Goal: Task Accomplishment & Management: Manage account settings

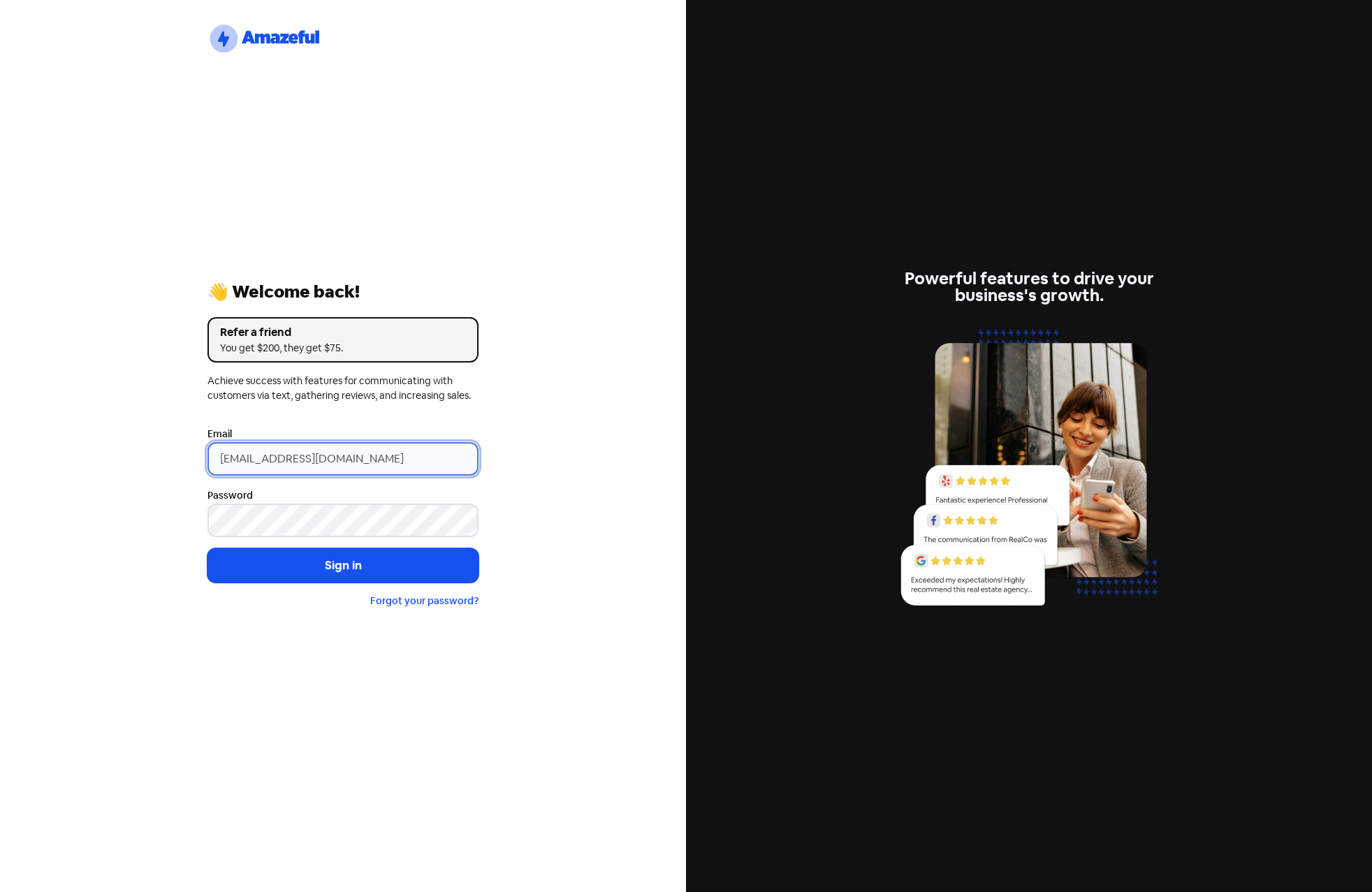
drag, startPoint x: 415, startPoint y: 459, endPoint x: -46, endPoint y: 335, distance: 477.4
click at [0, 335] on html "logo-amazeful_Logo 👋 Welcome back! Refer a friend You get $200, they get $75. A…" at bounding box center [686, 446] width 1372 height 892
paste input "galaxyqureshi@gmail"
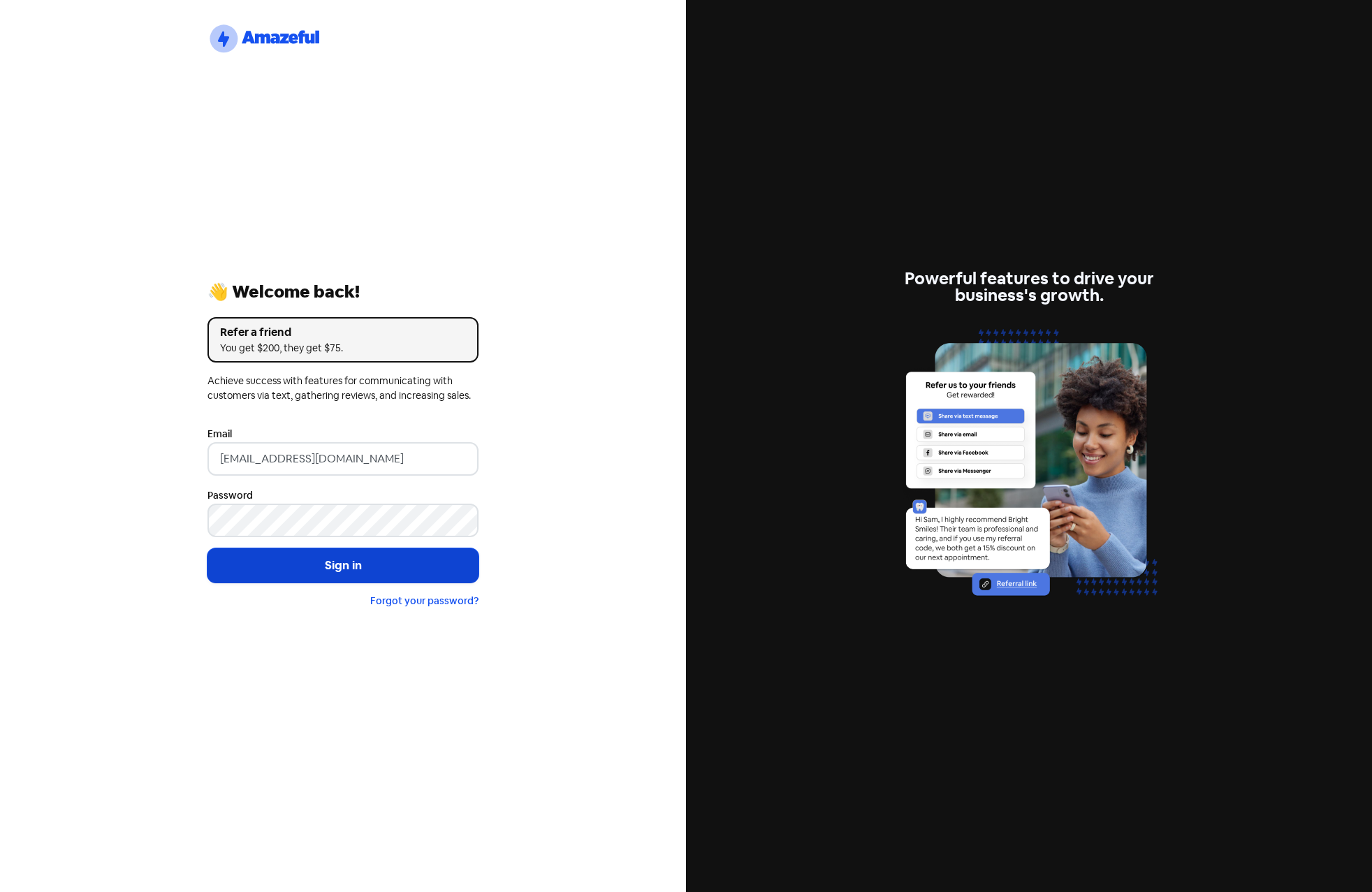
type input "galaxyqureshi@gmail.com"
click at [300, 556] on button "Sign in" at bounding box center [342, 566] width 271 height 35
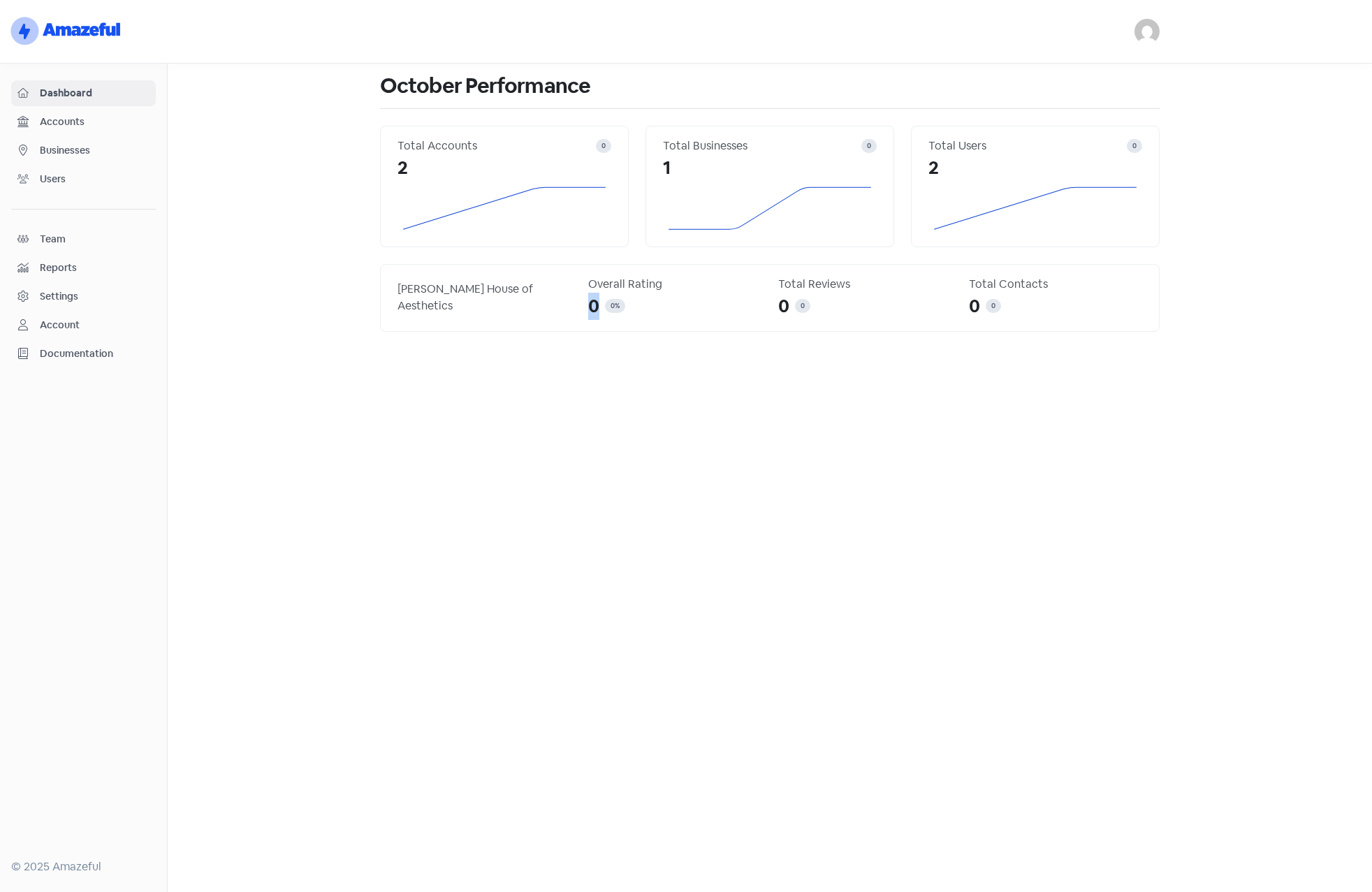
click at [597, 305] on span "0" at bounding box center [594, 306] width 11 height 27
click at [789, 305] on span "0" at bounding box center [784, 306] width 11 height 27
drag, startPoint x: 968, startPoint y: 303, endPoint x: 975, endPoint y: 303, distance: 7.0
click at [975, 303] on div "Total Contacts 0 0" at bounding box center [1056, 298] width 191 height 44
click at [773, 352] on main "October Performance Total Accounts 0 2 Total Businesses 0 1 Total Users 0 2 Ihy…" at bounding box center [770, 478] width 1204 height 829
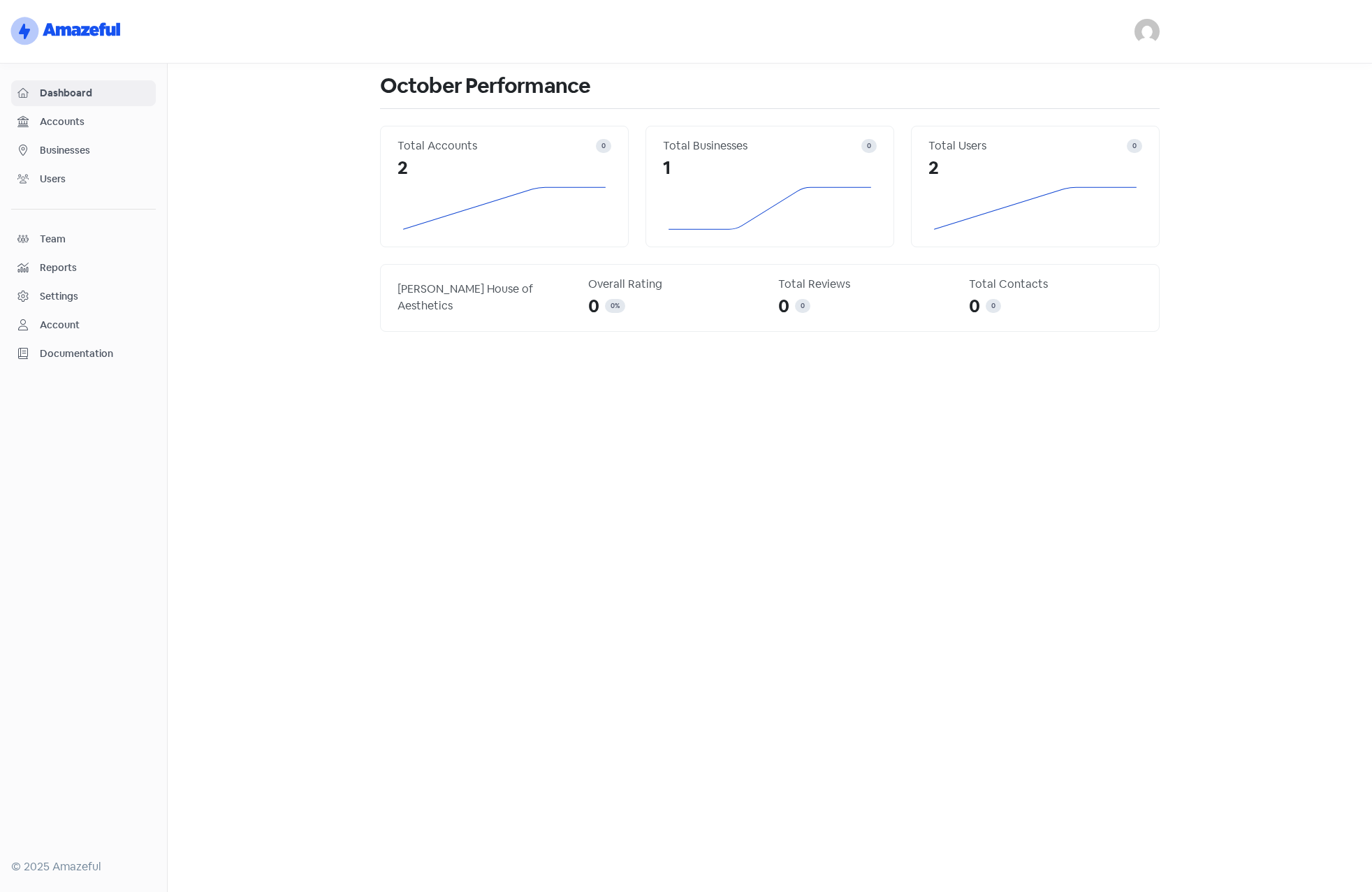
click at [76, 123] on span "Accounts" at bounding box center [95, 122] width 110 height 15
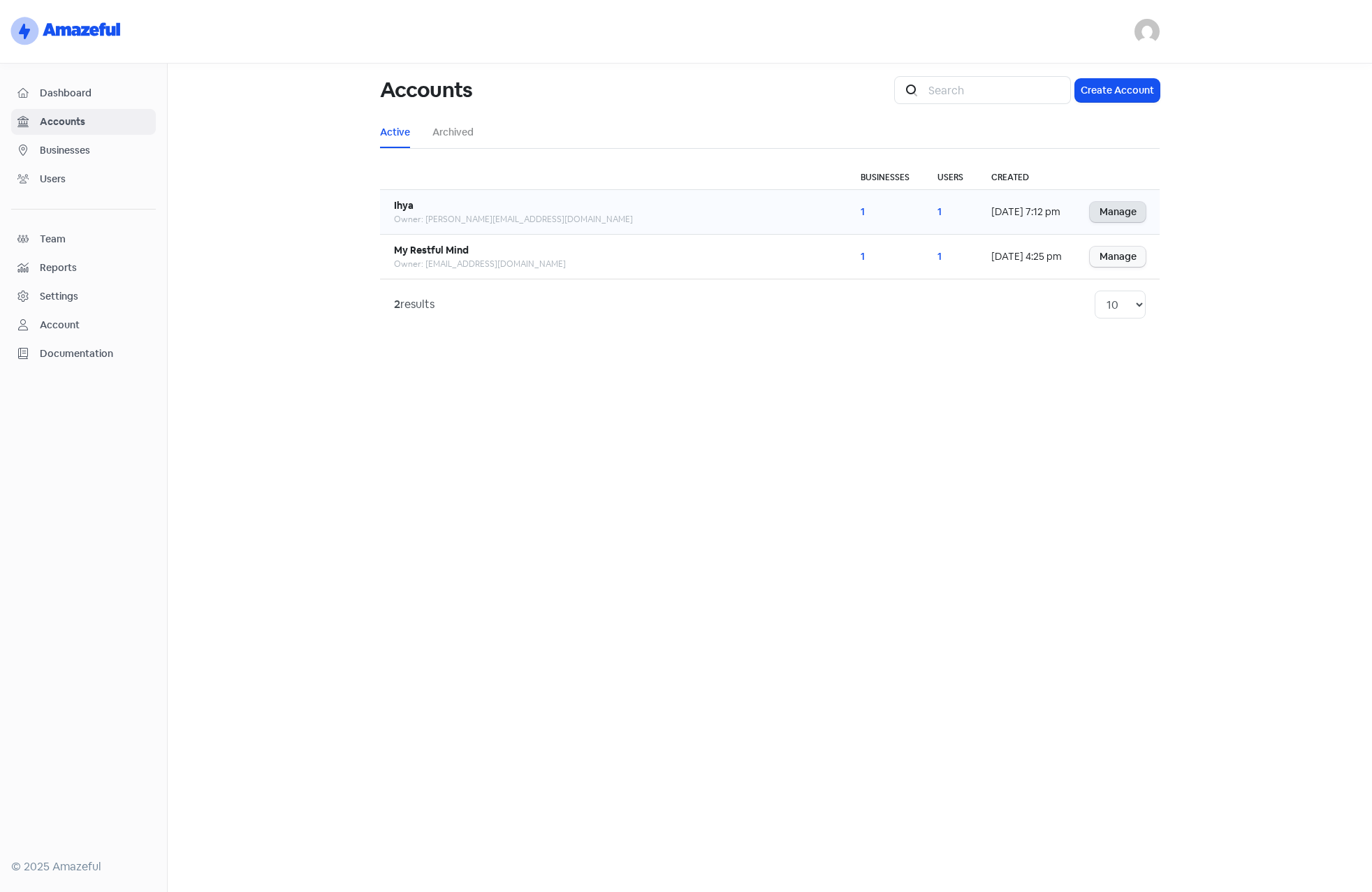
click at [1114, 216] on link "Manage" at bounding box center [1118, 212] width 56 height 20
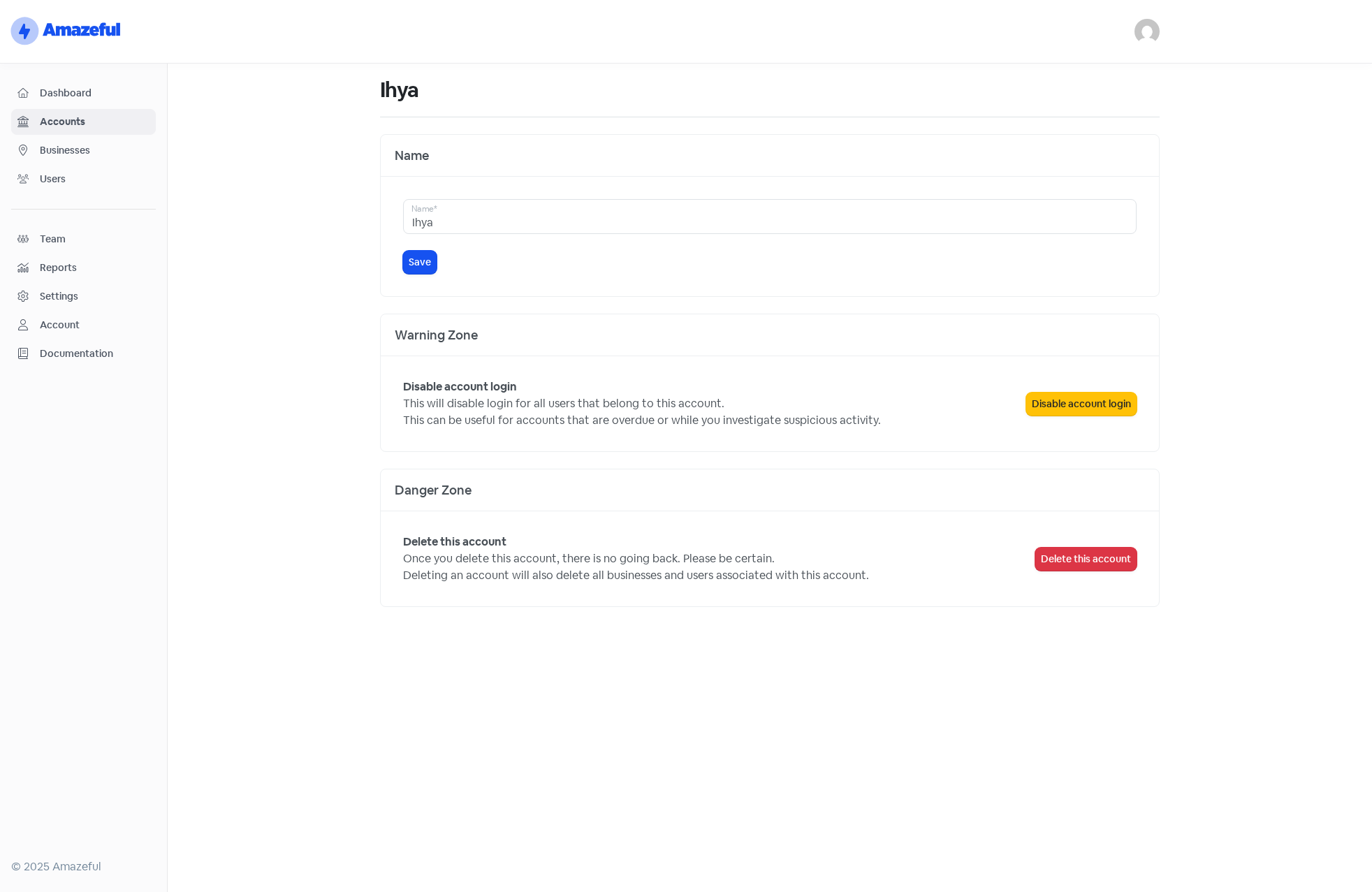
click at [56, 154] on span "Businesses" at bounding box center [95, 150] width 110 height 15
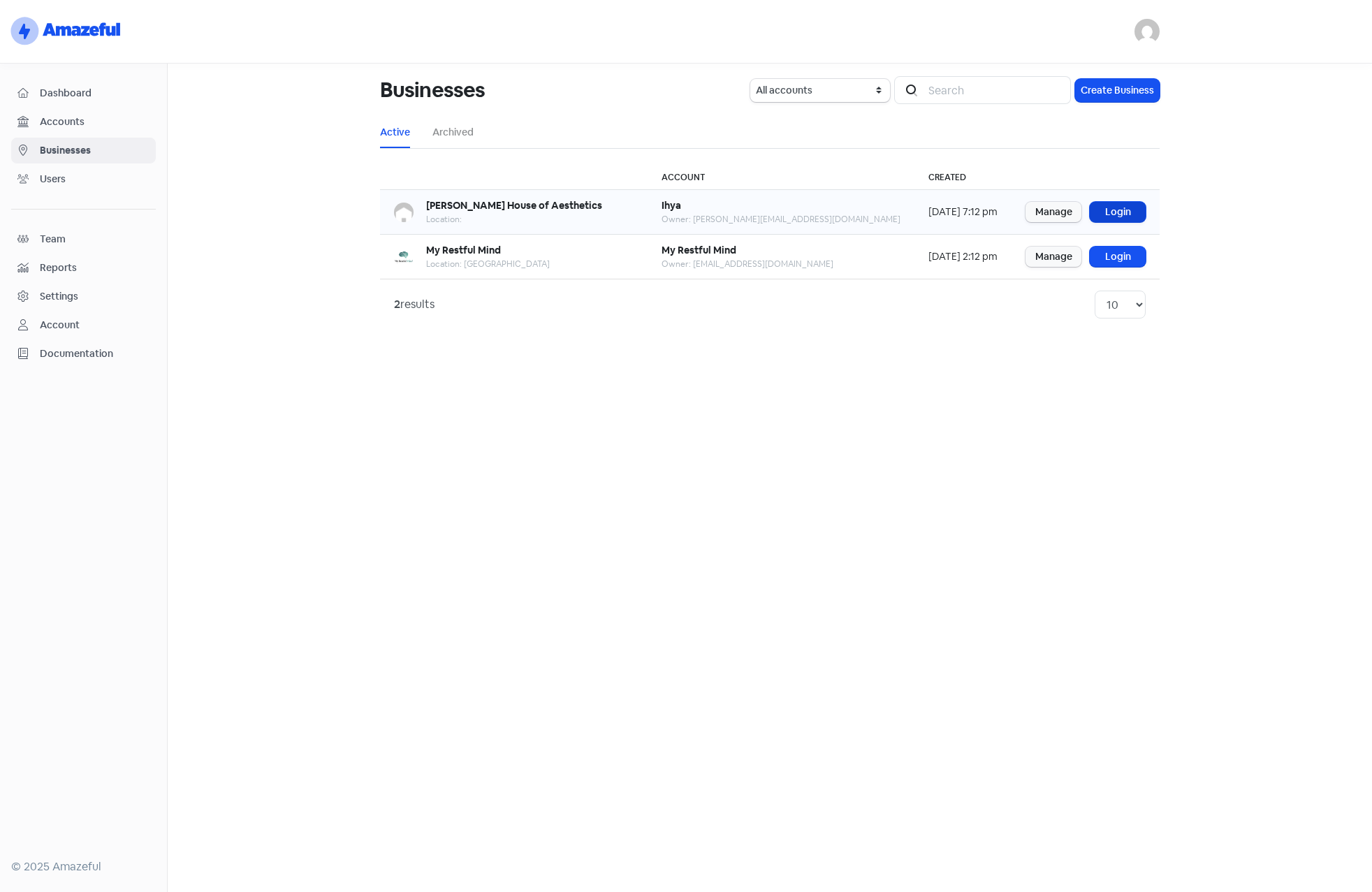
click at [1121, 209] on link "Login" at bounding box center [1118, 212] width 56 height 20
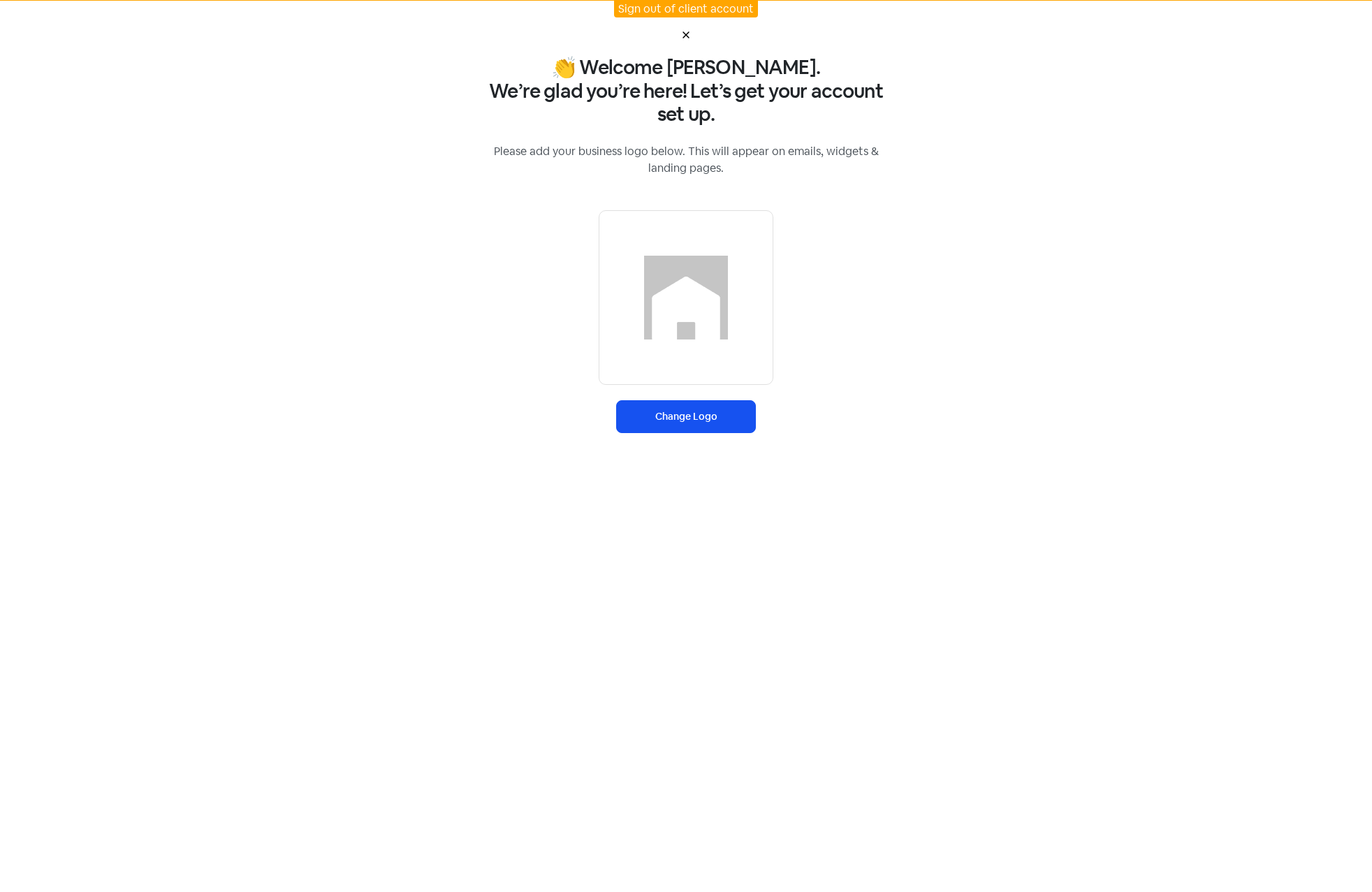
click at [686, 32] on icon at bounding box center [686, 35] width 8 height 8
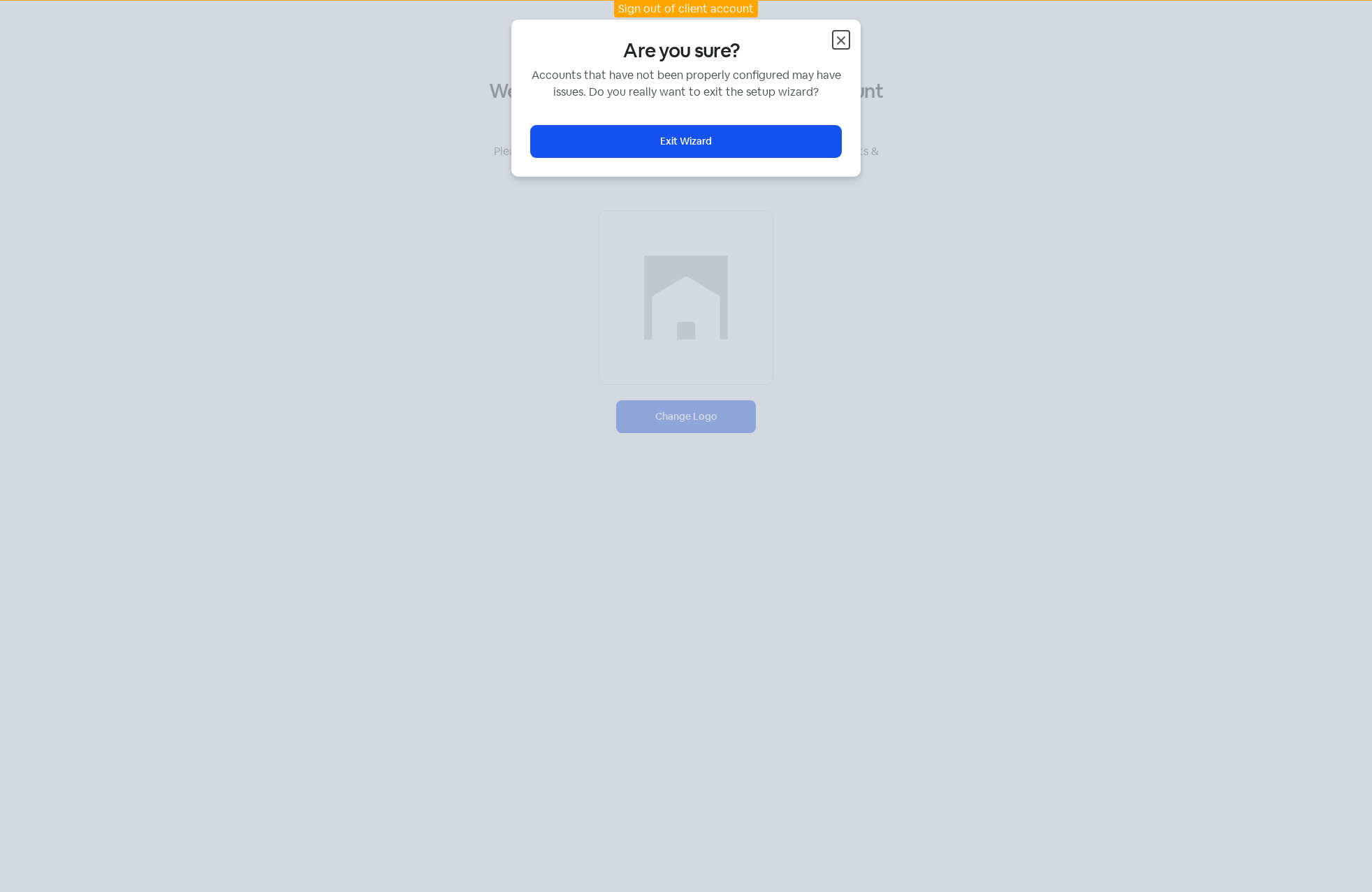
click at [839, 35] on icon "button" at bounding box center [841, 41] width 17 height 17
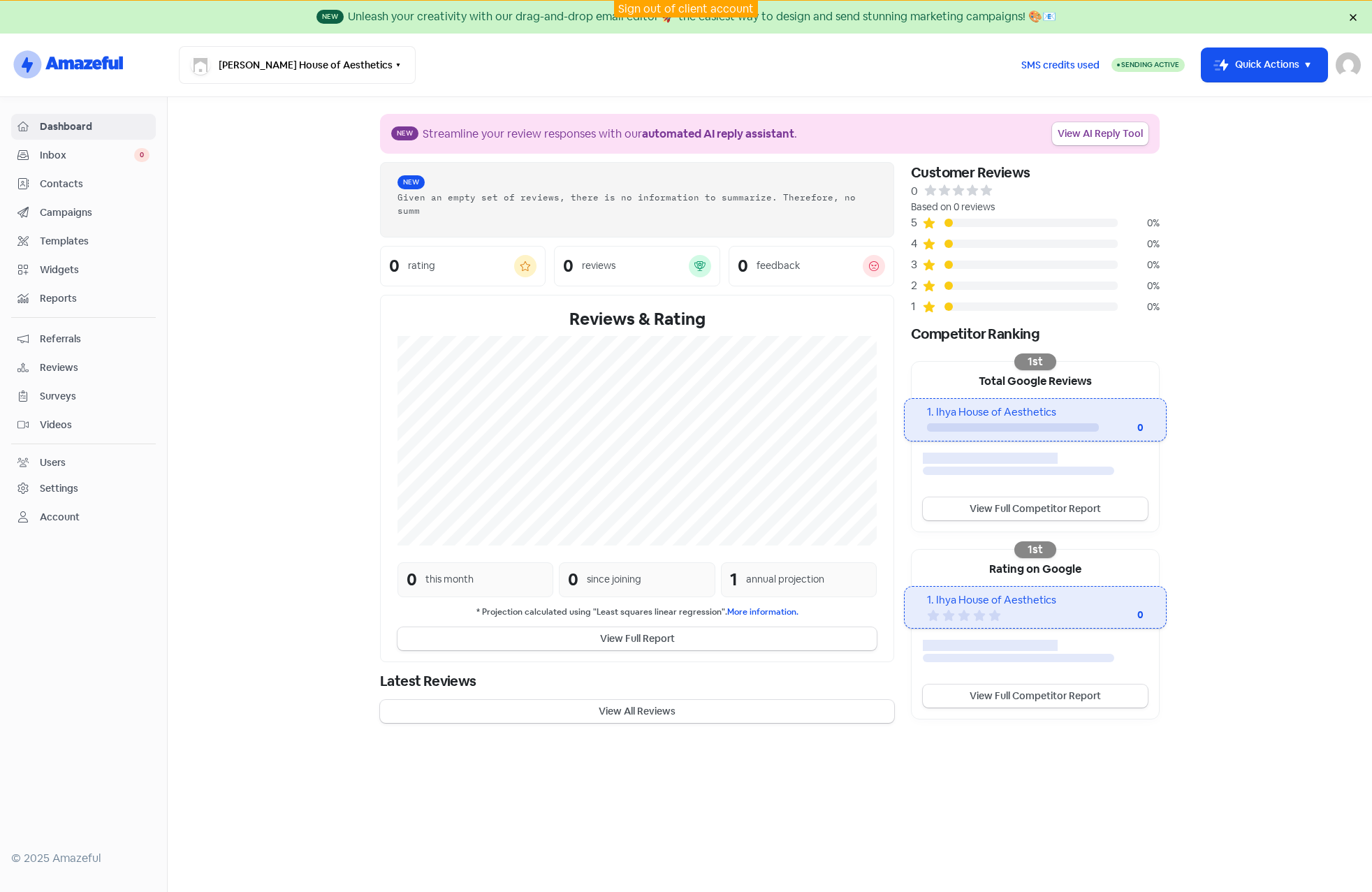
click at [648, 10] on link "Sign out of client account" at bounding box center [686, 8] width 135 height 15
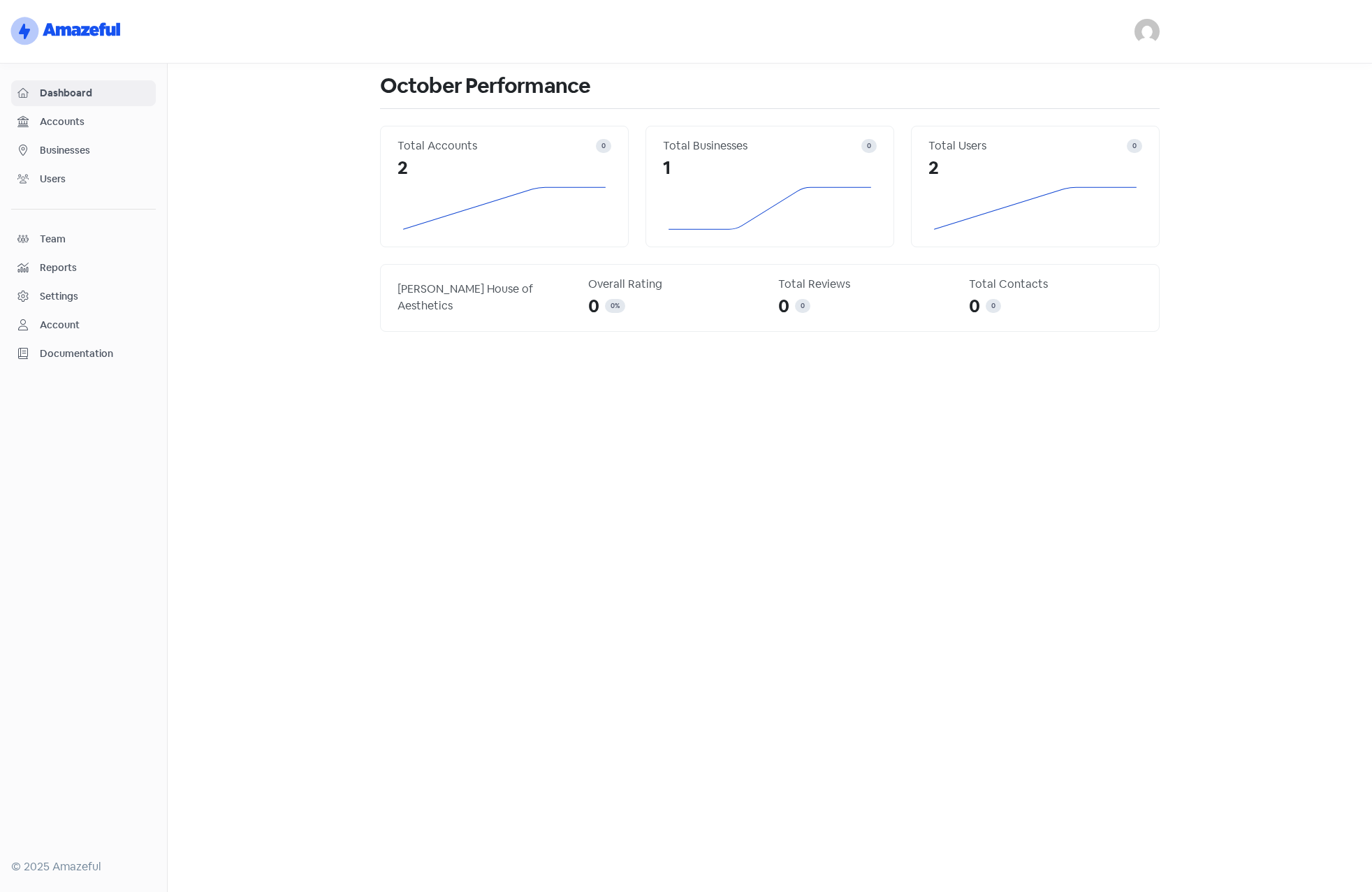
click at [51, 149] on span "Businesses" at bounding box center [95, 150] width 110 height 15
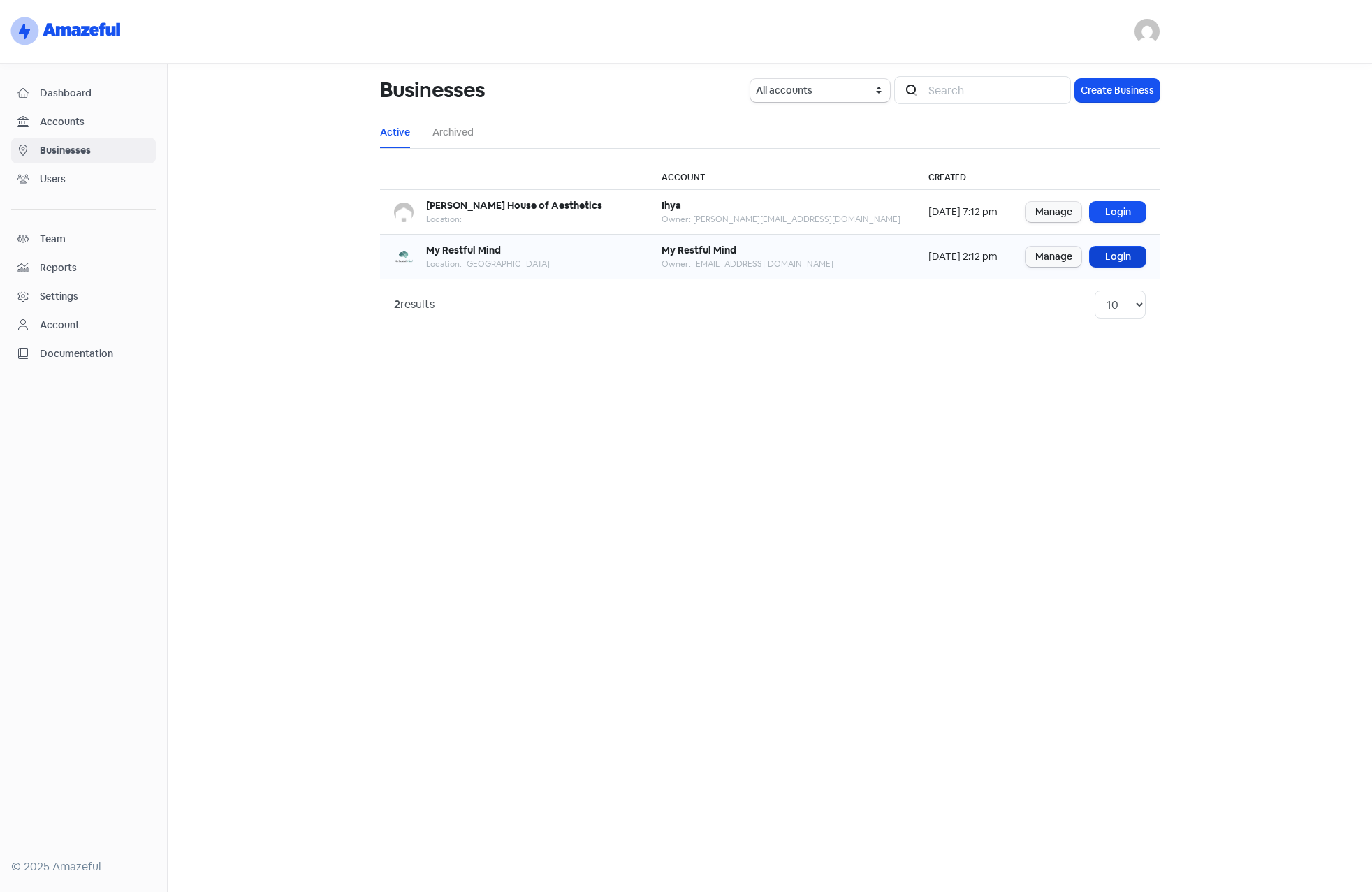
click at [1120, 261] on link "Login" at bounding box center [1118, 256] width 56 height 20
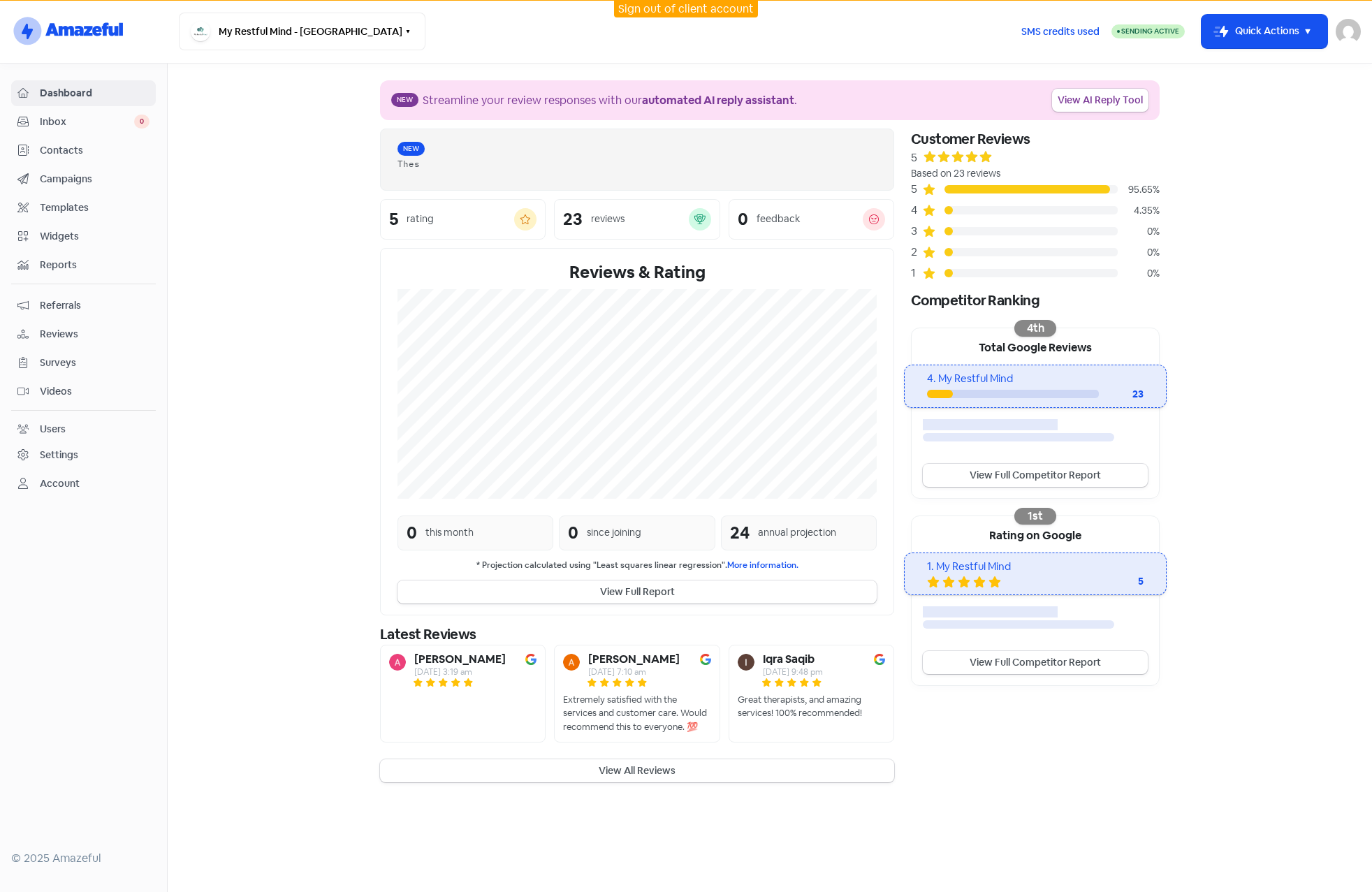
click at [62, 154] on span "Contacts" at bounding box center [95, 150] width 110 height 15
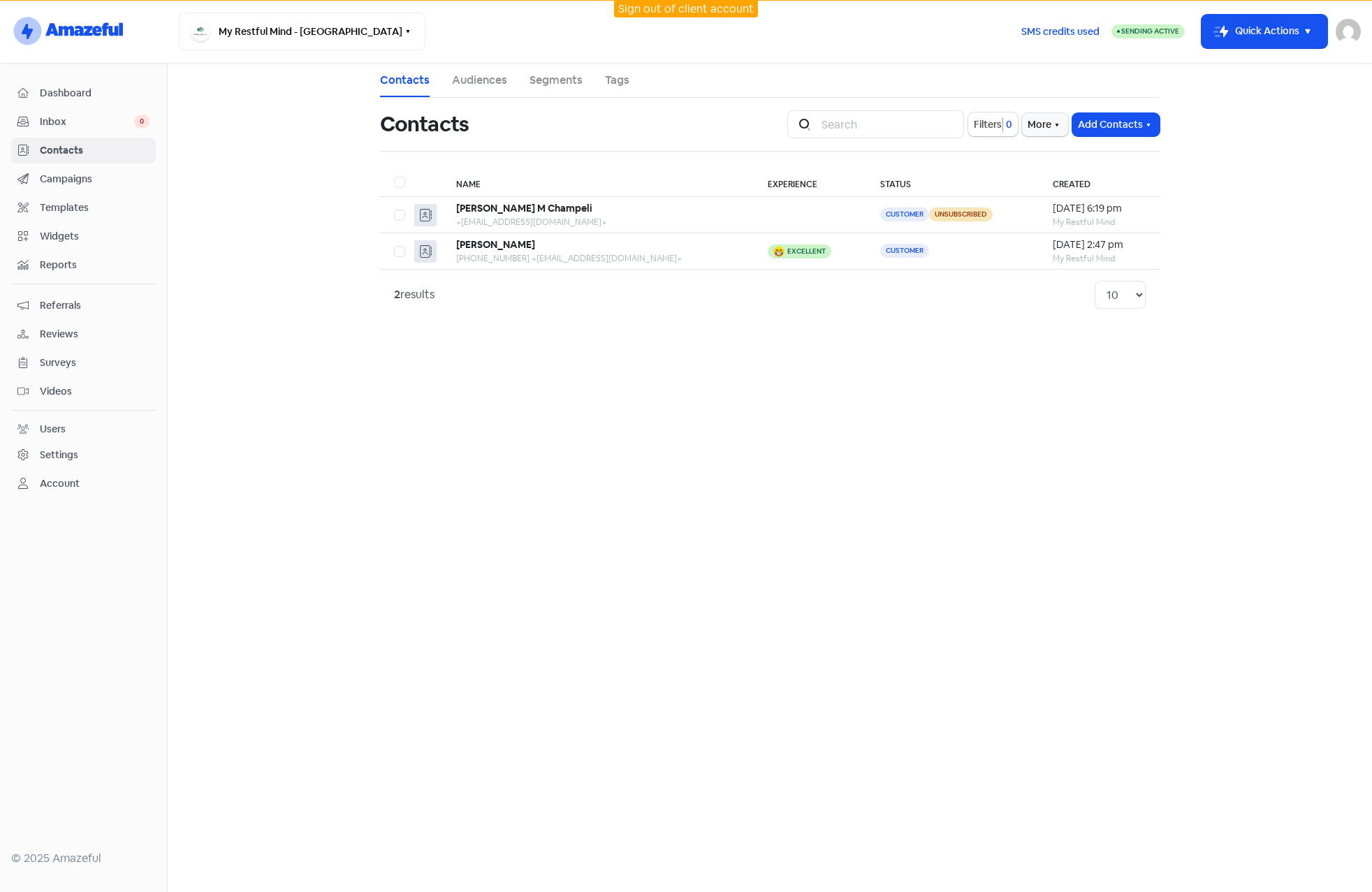
click at [1349, 37] on img at bounding box center [1349, 32] width 25 height 25
click at [1254, 128] on link "Sign out" at bounding box center [1272, 128] width 177 height 23
